Goal: Task Accomplishment & Management: Manage account settings

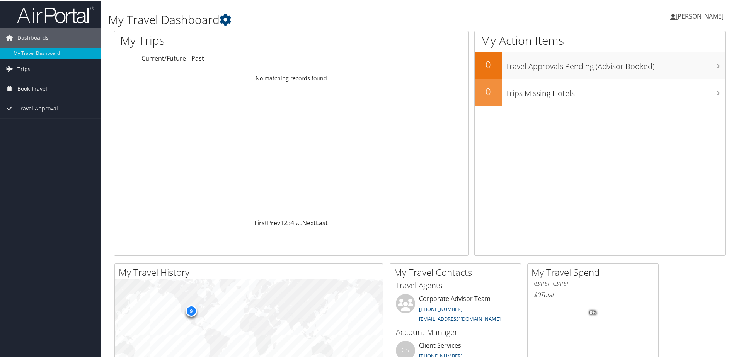
click at [202, 56] on link "Past" at bounding box center [197, 57] width 13 height 9
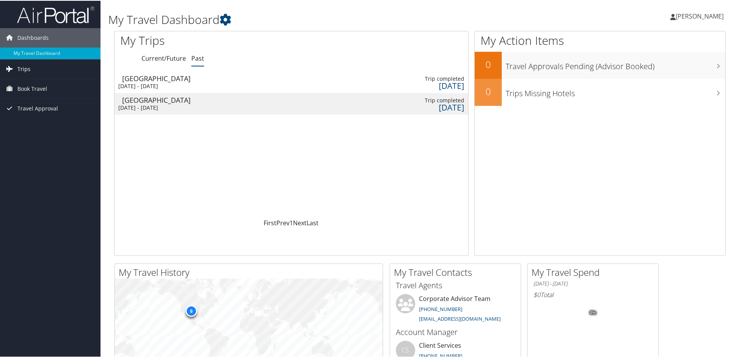
click at [27, 69] on span "Trips" at bounding box center [23, 68] width 13 height 19
click at [47, 84] on link "Current/Future Trips" at bounding box center [50, 84] width 101 height 12
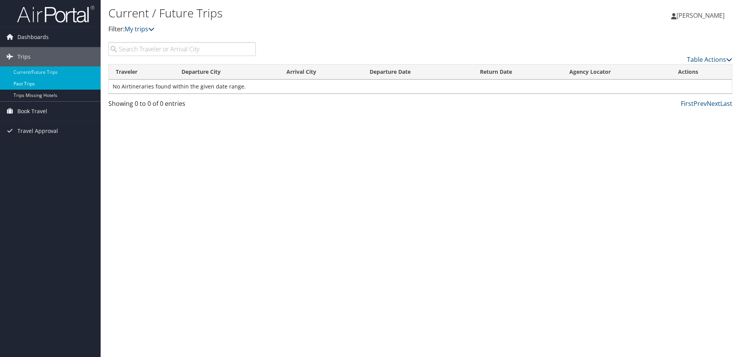
click at [44, 86] on link "Past Trips" at bounding box center [50, 84] width 101 height 12
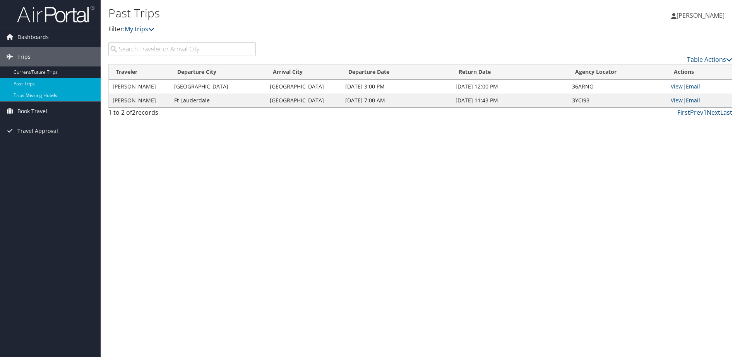
click at [41, 96] on link "Trips Missing Hotels" at bounding box center [50, 96] width 101 height 12
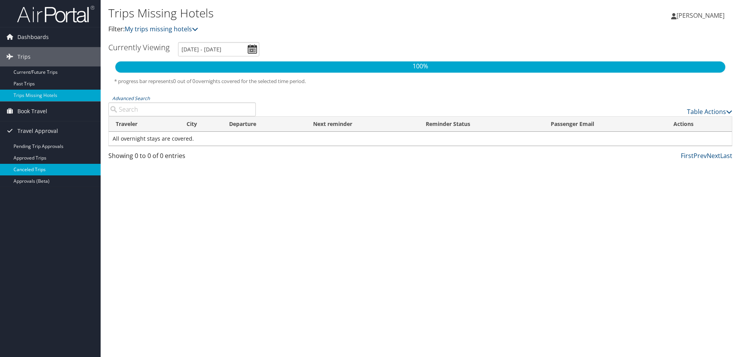
click at [38, 168] on link "Canceled Trips" at bounding box center [50, 170] width 101 height 12
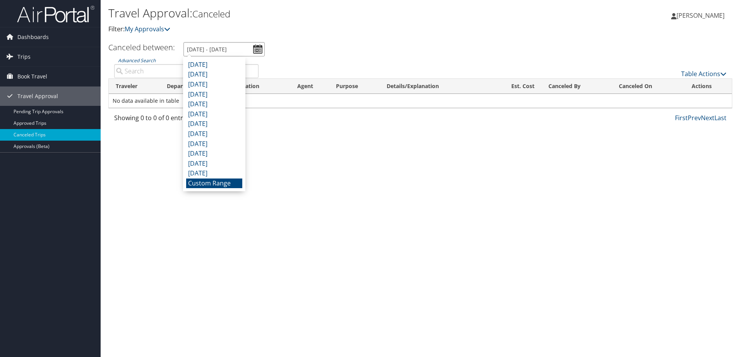
click at [262, 53] on input "[DATE] - [DATE]" at bounding box center [223, 49] width 81 height 14
click at [210, 174] on li "[DATE]" at bounding box center [214, 174] width 56 height 10
type input "10/1/2024 - 10/31/2024"
click at [261, 47] on input "10/1/2024 - 10/31/2024" at bounding box center [223, 49] width 81 height 14
click at [351, 197] on div "Travel Approval: Canceled Filter: My Approvals Laura Leroy Laura Leroy My Setti…" at bounding box center [420, 178] width 639 height 357
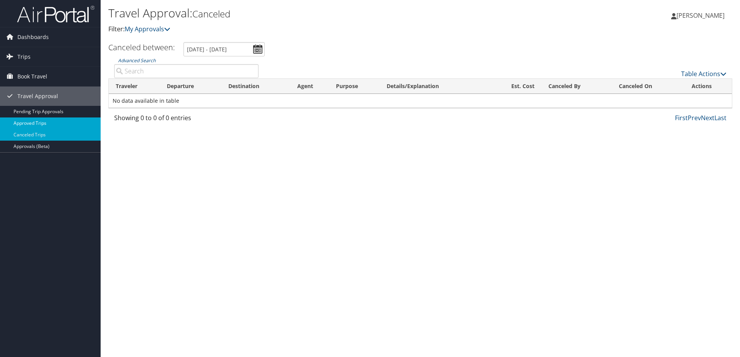
click at [40, 125] on link "Approved Trips" at bounding box center [50, 124] width 101 height 12
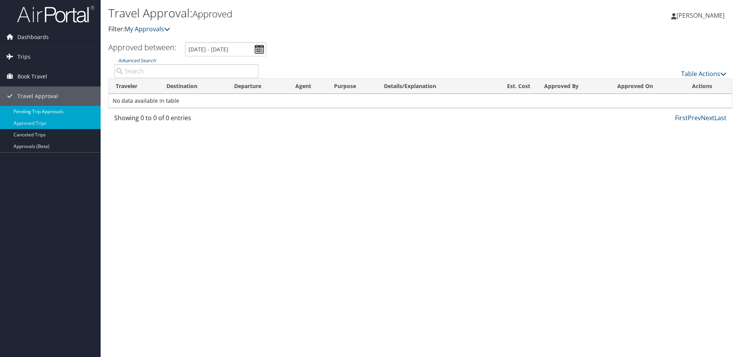
click at [46, 111] on link "Pending Trip Approvals" at bounding box center [50, 112] width 101 height 12
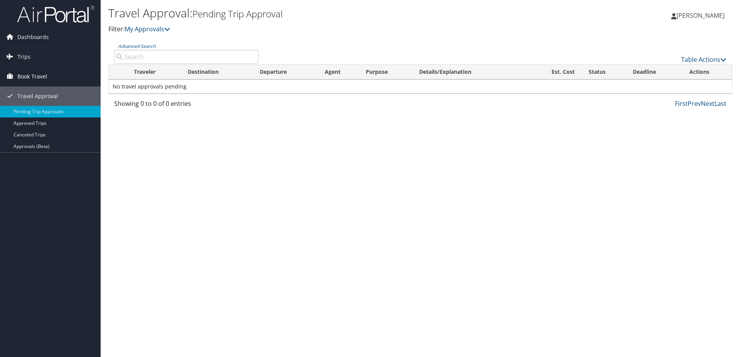
click at [36, 75] on span "Book Travel" at bounding box center [32, 76] width 30 height 19
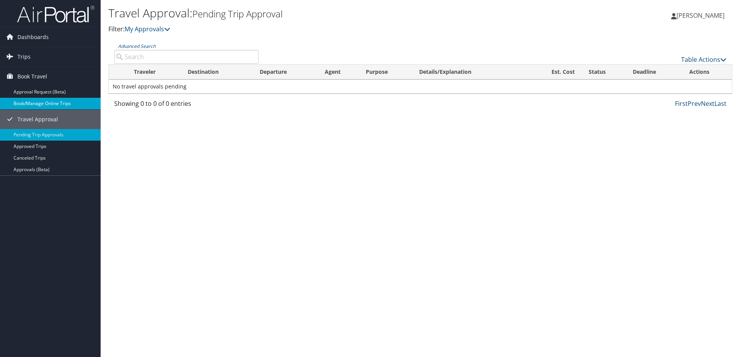
click at [43, 104] on link "Book/Manage Online Trips" at bounding box center [50, 104] width 101 height 12
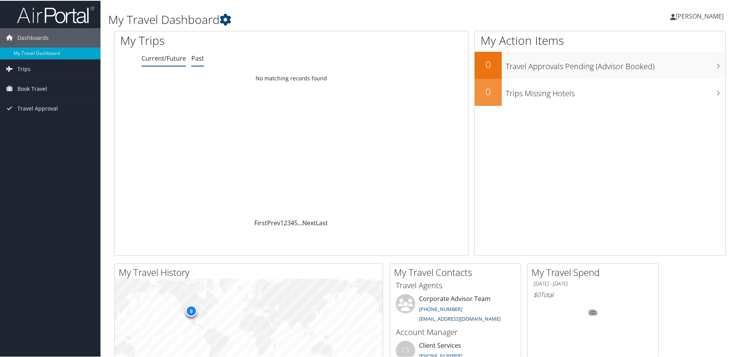
click at [197, 58] on link "Past" at bounding box center [197, 57] width 13 height 9
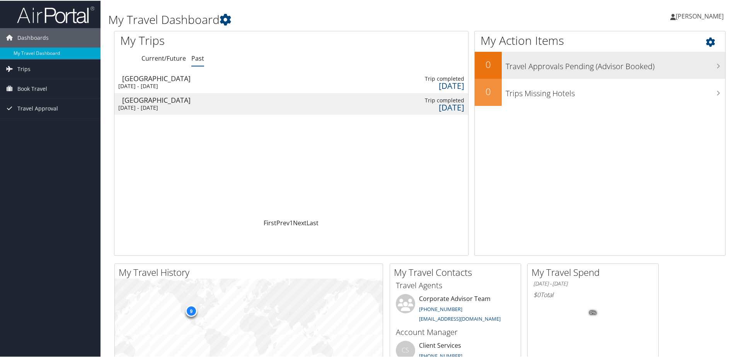
click at [645, 59] on h3 "Travel Approvals Pending (Advisor Booked)" at bounding box center [616, 63] width 220 height 15
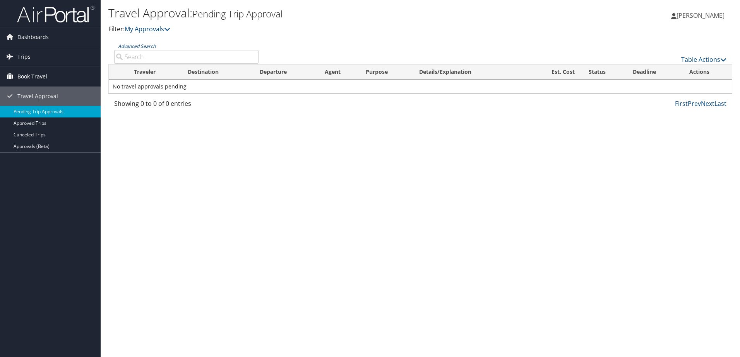
click at [24, 75] on span "Book Travel" at bounding box center [32, 76] width 30 height 19
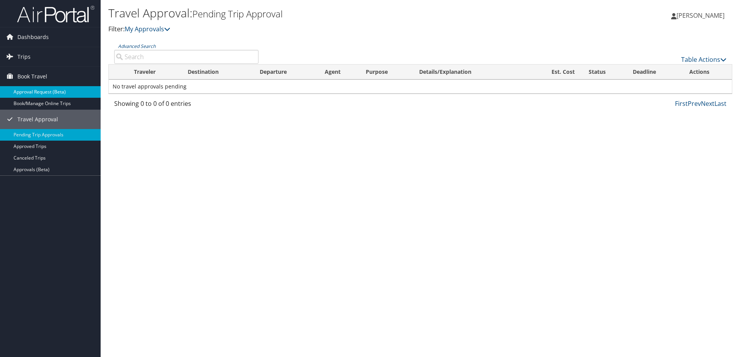
click at [39, 91] on link "Approval Request (Beta)" at bounding box center [50, 92] width 101 height 12
